Goal: Information Seeking & Learning: Learn about a topic

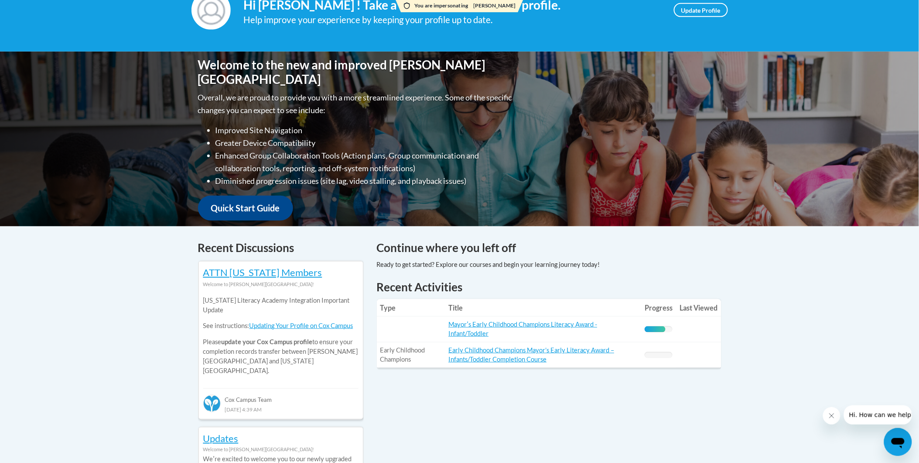
scroll to position [194, 0]
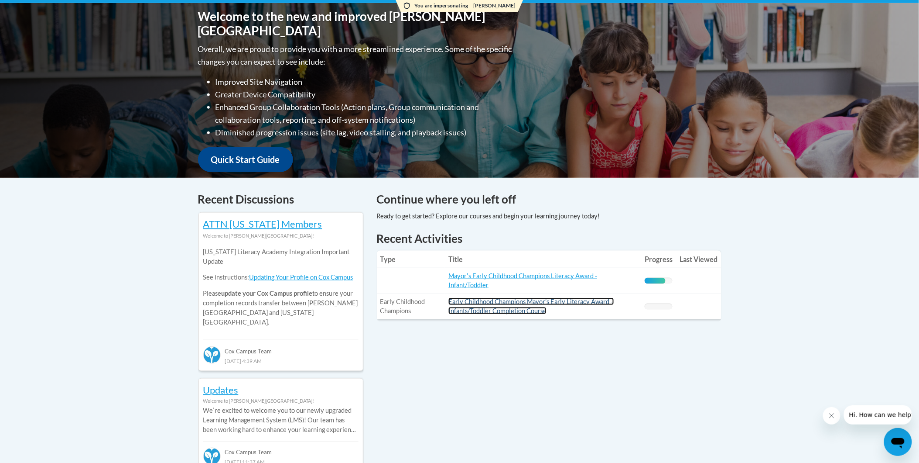
click at [502, 310] on link "Early Childhood Champions Mayor’s Early Literacy Award – Infants/Toddler Comple…" at bounding box center [532, 306] width 166 height 17
